Goal: Task Accomplishment & Management: Manage account settings

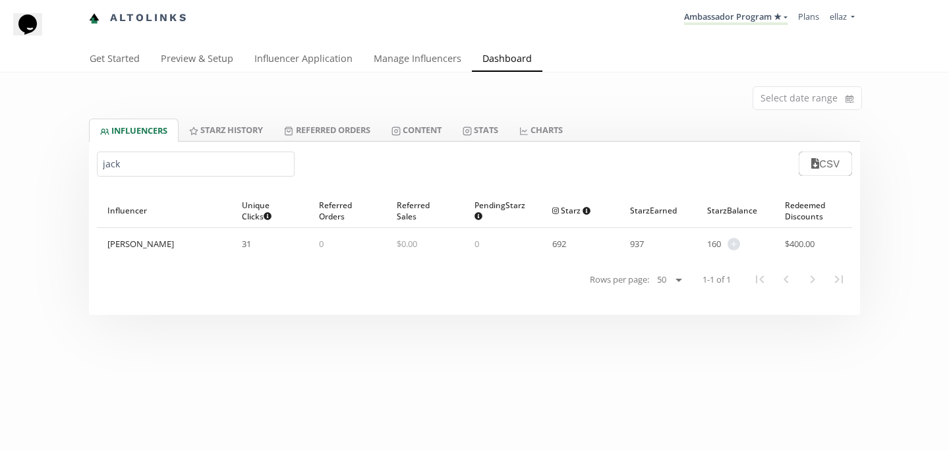
click at [712, 34] on nav "Altolinks Ambassador Program ★ [GEOGRAPHIC_DATA] MACRO INFLUENCERS (prog ventas…" at bounding box center [474, 18] width 771 height 36
click at [727, 21] on link "Ambassador Program ★" at bounding box center [736, 18] width 104 height 15
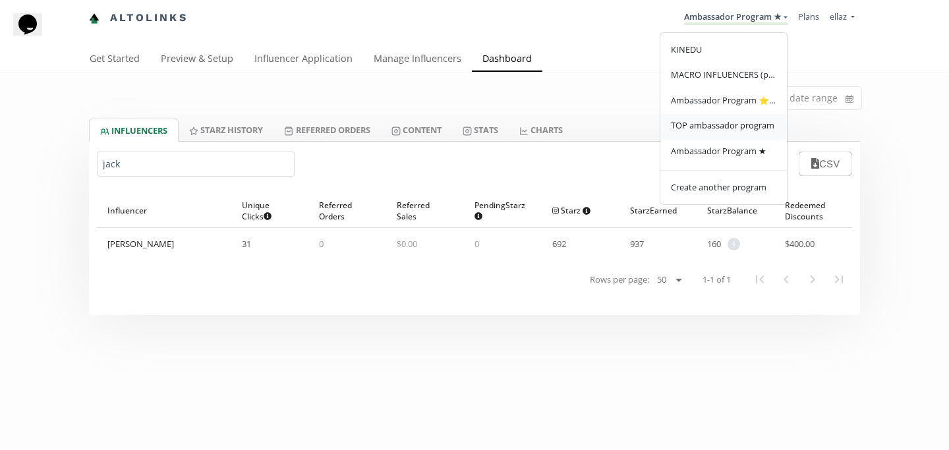
click at [738, 129] on span "TOP ambassador program" at bounding box center [723, 125] width 104 height 12
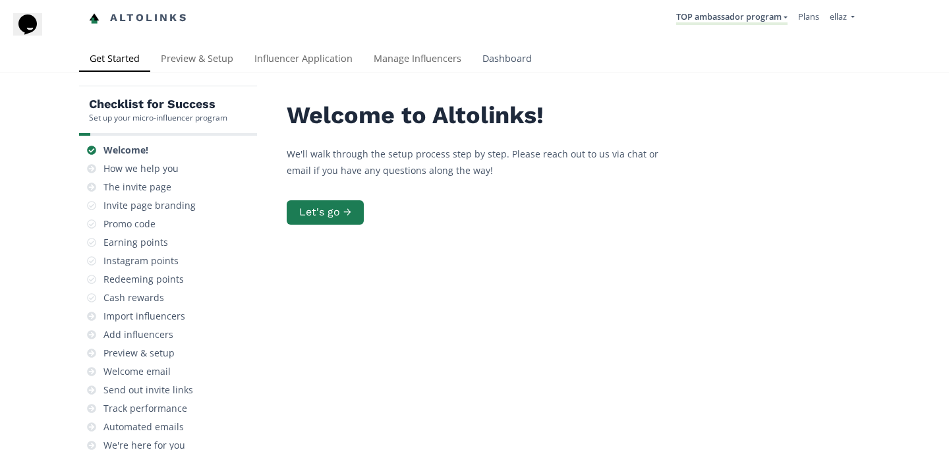
click at [514, 63] on link "Dashboard" at bounding box center [507, 60] width 71 height 26
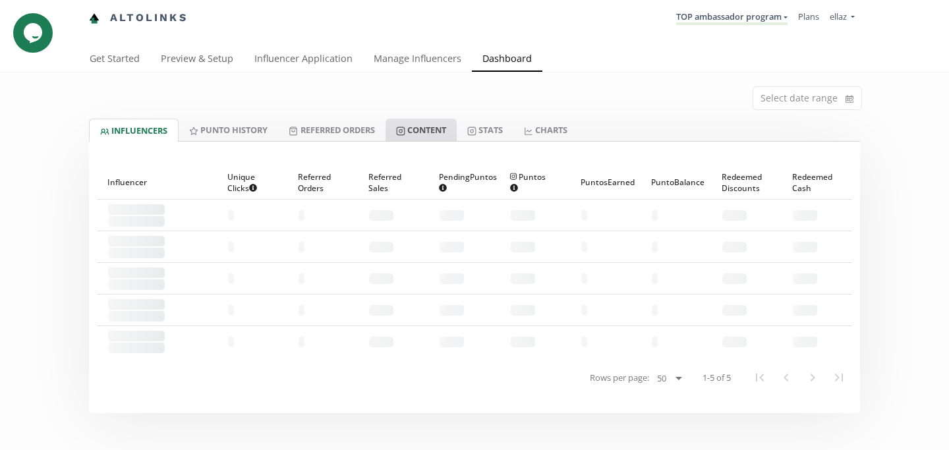
click at [444, 134] on link "Content" at bounding box center [421, 130] width 71 height 22
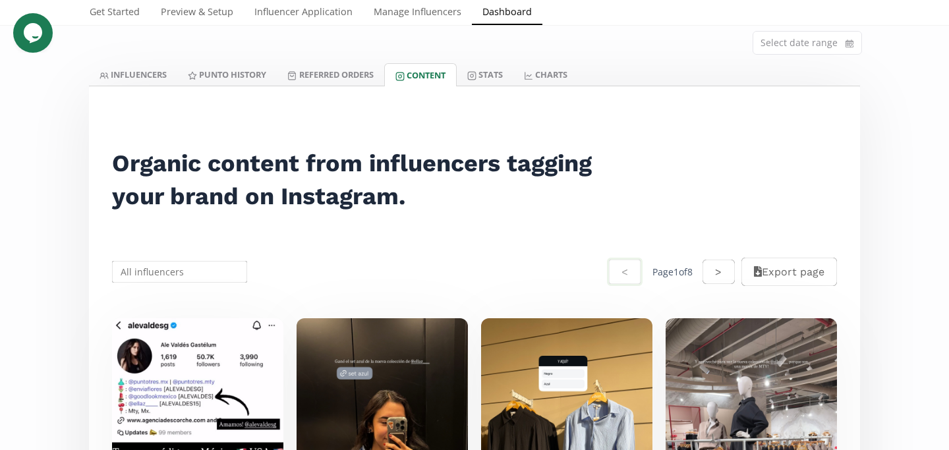
scroll to position [11, 0]
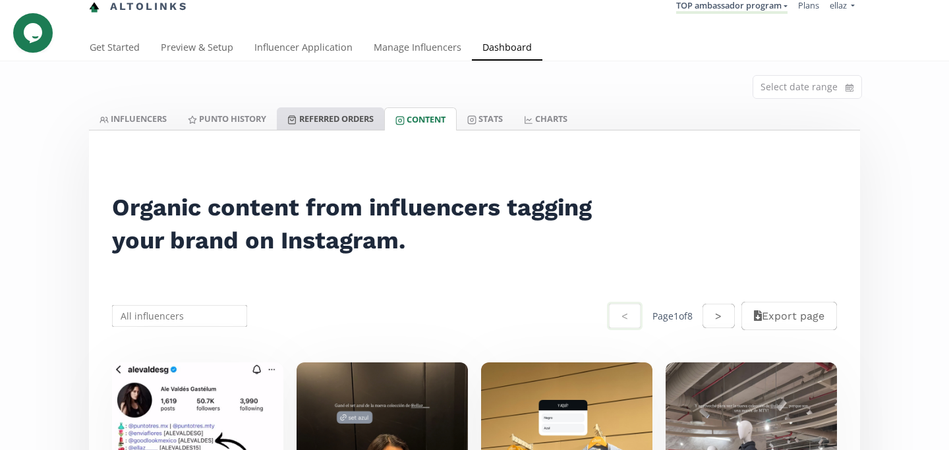
click at [354, 114] on link "Referred Orders" at bounding box center [330, 118] width 107 height 22
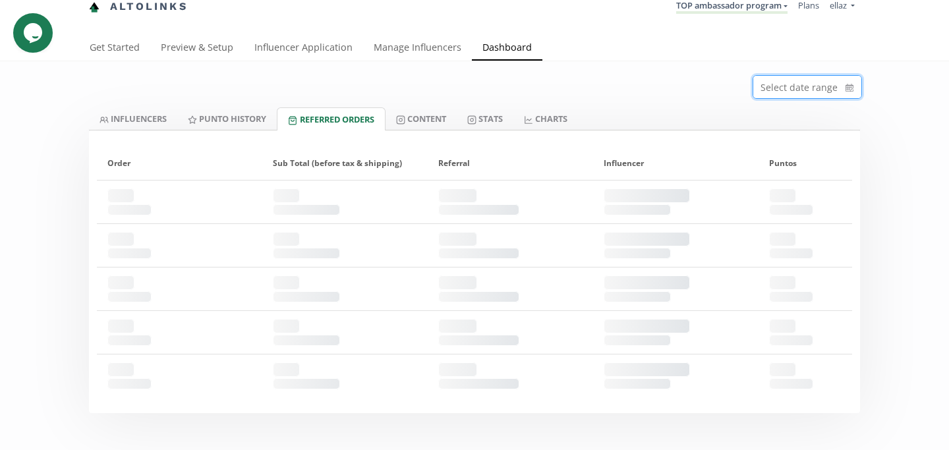
click at [808, 79] on input at bounding box center [808, 87] width 108 height 22
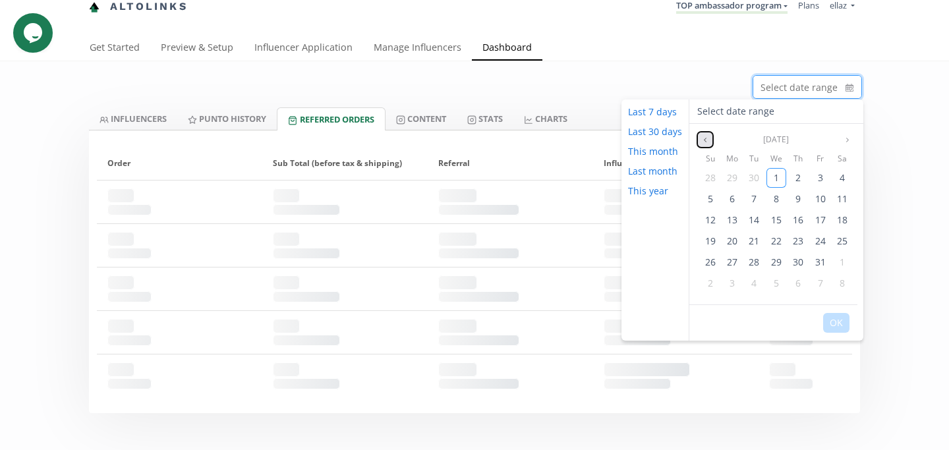
click at [703, 135] on button "Previous month" at bounding box center [706, 140] width 16 height 16
click at [704, 138] on icon "angle left" at bounding box center [705, 140] width 3 height 5
click at [815, 177] on div "1" at bounding box center [821, 178] width 20 height 20
click at [845, 140] on icon "angle right" at bounding box center [848, 140] width 8 height 8
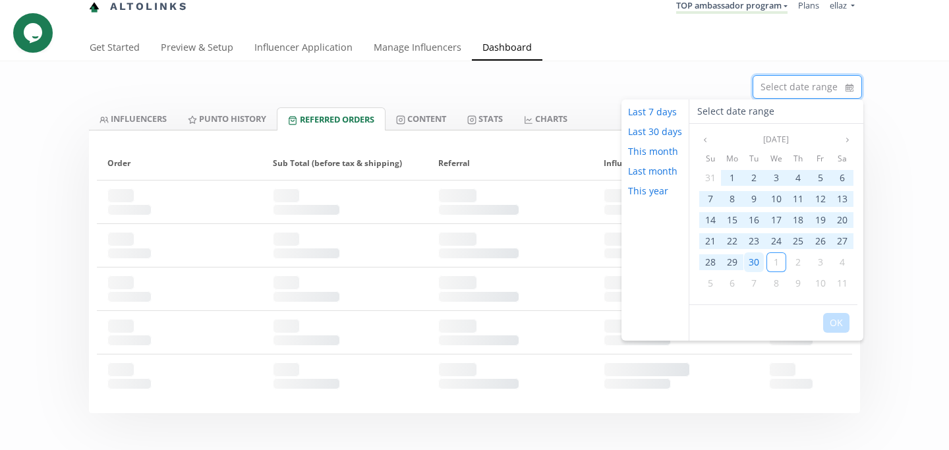
click at [753, 264] on span "30" at bounding box center [754, 262] width 11 height 13
click at [835, 328] on button "OK" at bounding box center [837, 323] width 26 height 20
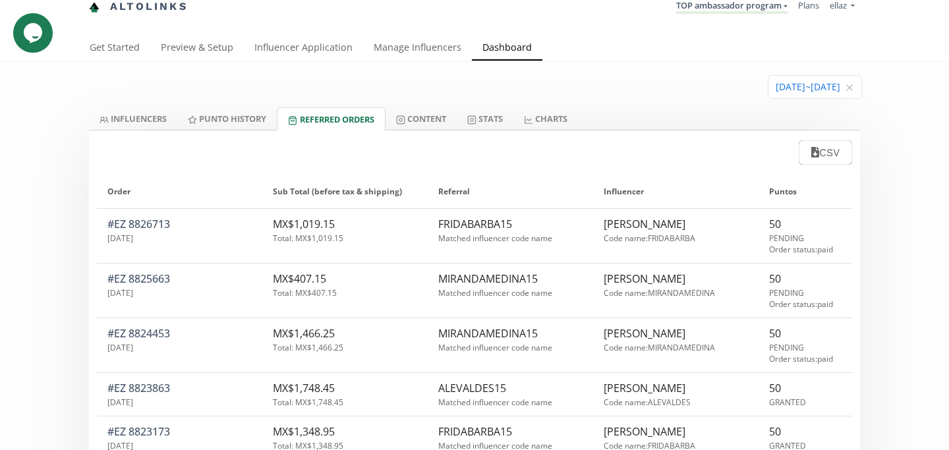
scroll to position [18, 0]
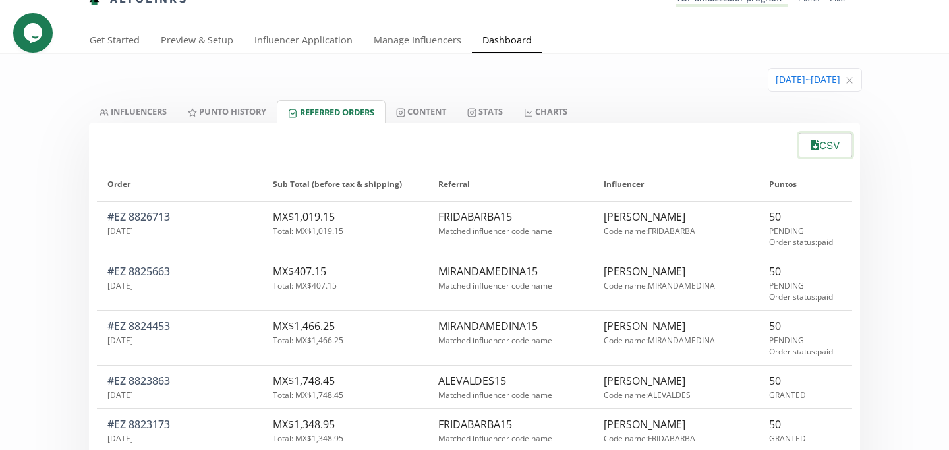
click at [822, 138] on button "CSV" at bounding box center [825, 145] width 57 height 28
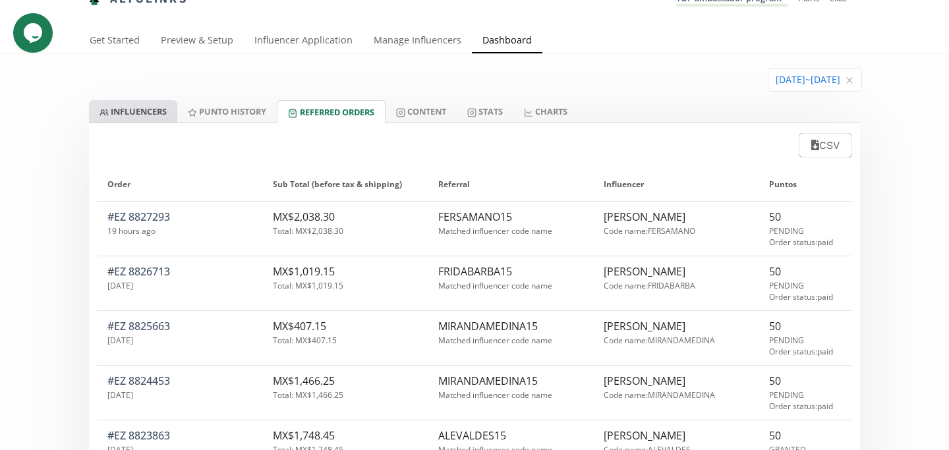
click at [141, 117] on link "INFLUENCERS" at bounding box center [133, 111] width 88 height 22
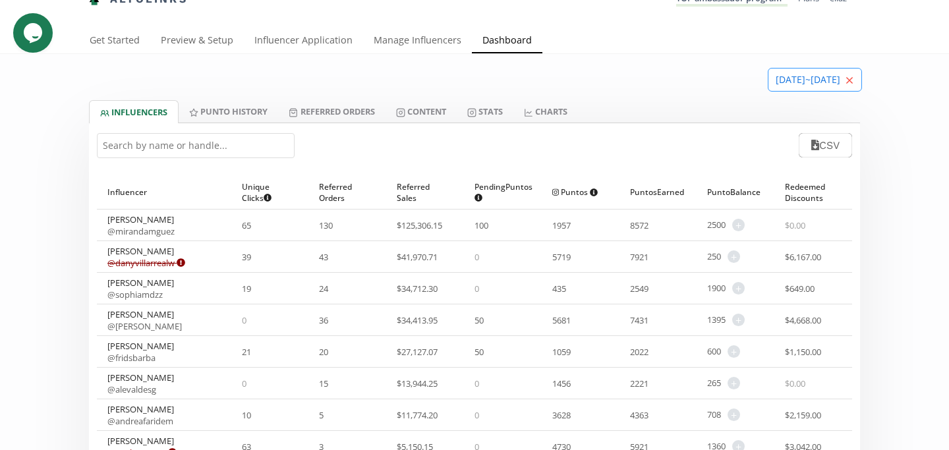
click at [851, 80] on icon "close" at bounding box center [850, 80] width 8 height 8
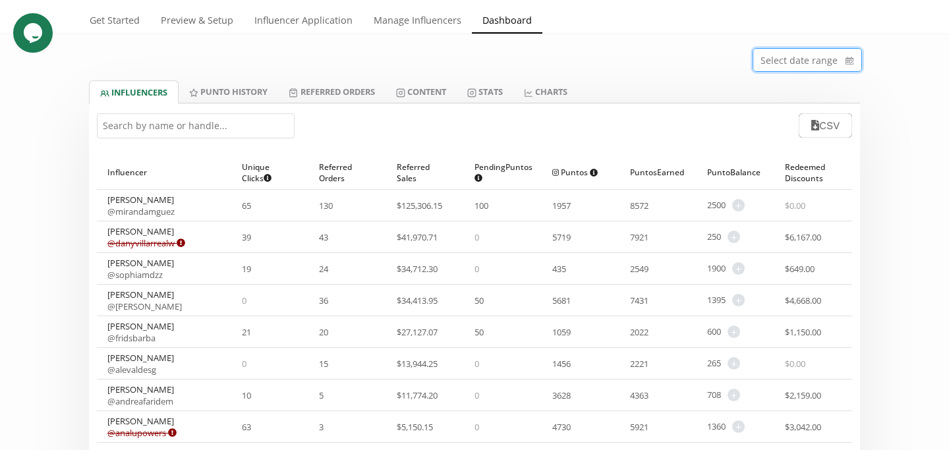
scroll to position [43, 0]
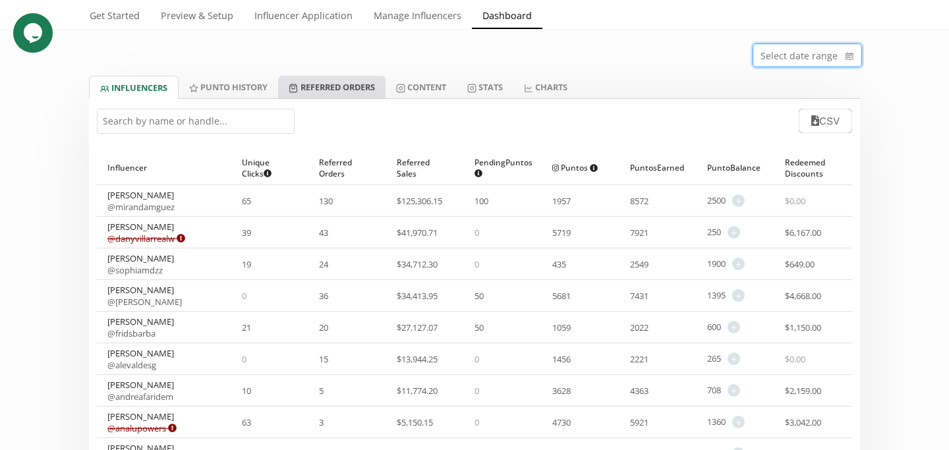
click at [363, 94] on link "Referred Orders" at bounding box center [331, 87] width 107 height 22
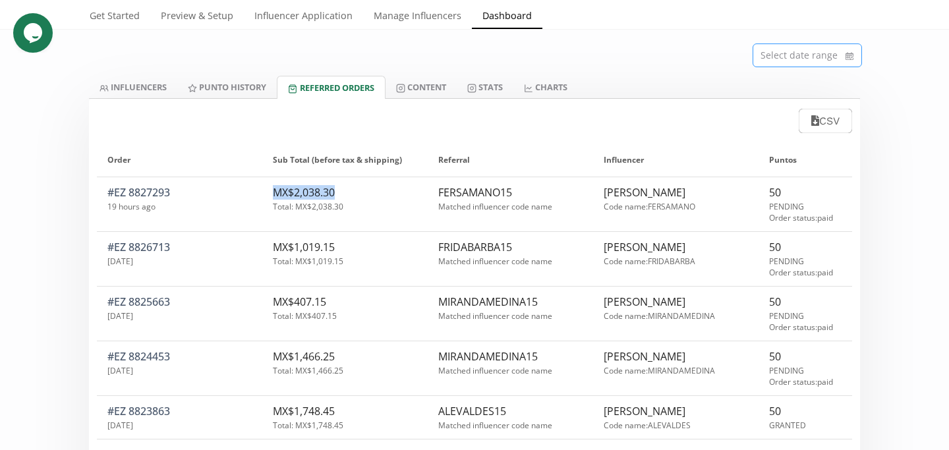
drag, startPoint x: 342, startPoint y: 189, endPoint x: 272, endPoint y: 190, distance: 69.9
click at [272, 190] on div "MX$2,038.30 Total: MX$2,038.30" at bounding box center [344, 208] width 165 height 46
copy div "MX$2,038.30"
